Goal: Task Accomplishment & Management: Manage account settings

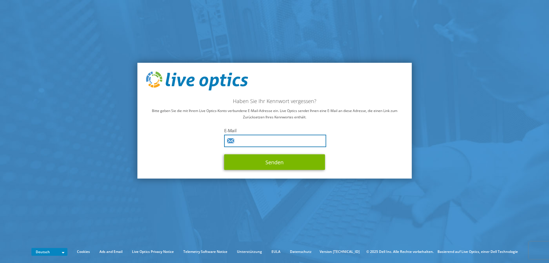
click at [267, 140] on input "text" at bounding box center [275, 140] width 102 height 12
type input "gerald.kramer@telekom.de"
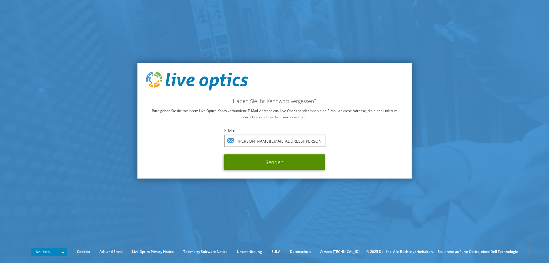
click at [302, 166] on button "Senden" at bounding box center [274, 162] width 101 height 16
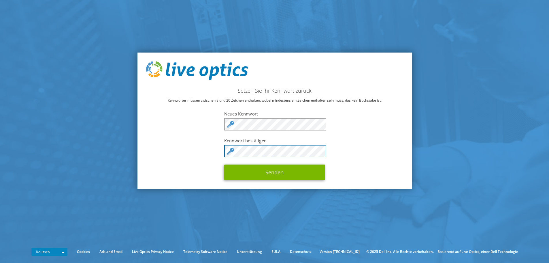
click at [224, 164] on button "Senden" at bounding box center [274, 172] width 101 height 16
